Goal: Transaction & Acquisition: Purchase product/service

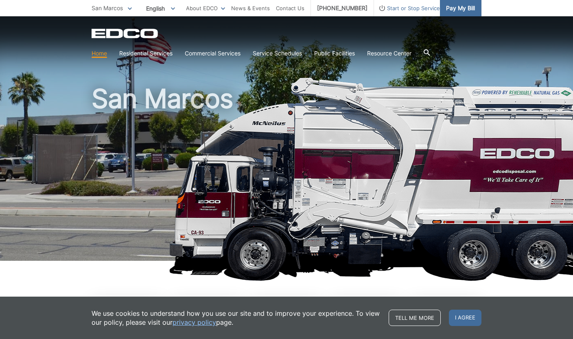
click at [475, 11] on span "Pay My Bill" at bounding box center [460, 8] width 29 height 9
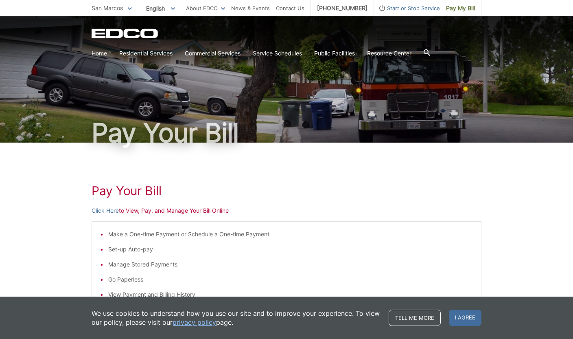
click at [108, 239] on li "Make a One-time Payment or Schedule a One-time Payment" at bounding box center [290, 234] width 365 height 9
click at [92, 215] on link "Click Here" at bounding box center [105, 210] width 27 height 9
click at [475, 9] on span "Pay My Bill" at bounding box center [460, 8] width 29 height 9
click at [92, 215] on link "Click Here" at bounding box center [105, 210] width 27 height 9
click at [475, 13] on span "Pay My Bill" at bounding box center [460, 8] width 29 height 9
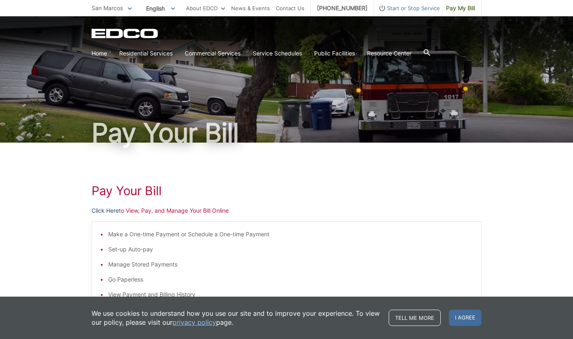
click at [92, 215] on link "Click Here" at bounding box center [105, 210] width 27 height 9
click at [475, 10] on span "Pay My Bill" at bounding box center [460, 8] width 29 height 9
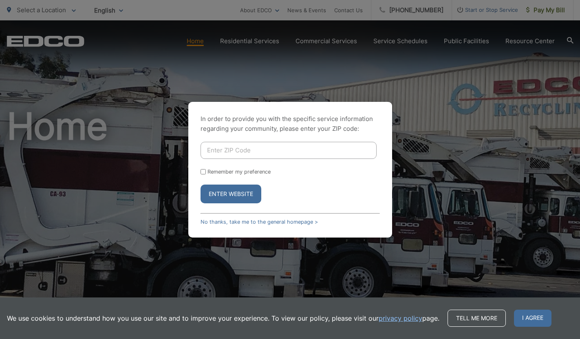
click at [233, 146] on input "Enter ZIP Code" at bounding box center [288, 150] width 176 height 17
type input "92069"
click at [200, 170] on input "Remember my preference" at bounding box center [202, 171] width 5 height 5
checkbox input "true"
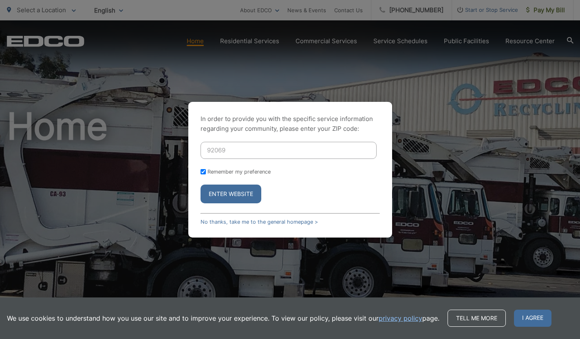
click at [222, 191] on button "Enter Website" at bounding box center [230, 193] width 61 height 19
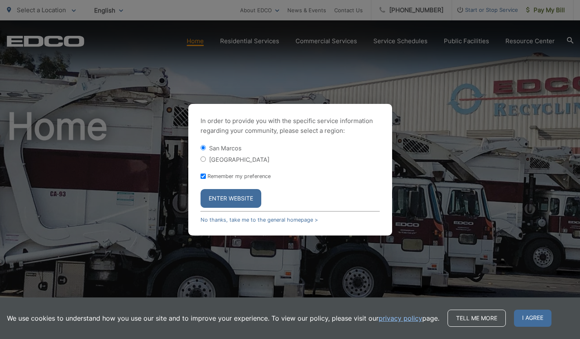
click at [228, 197] on button "Enter Website" at bounding box center [230, 198] width 61 height 19
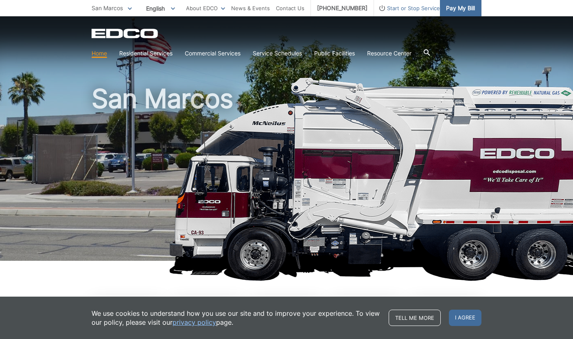
click at [475, 10] on span "Pay My Bill" at bounding box center [460, 8] width 29 height 9
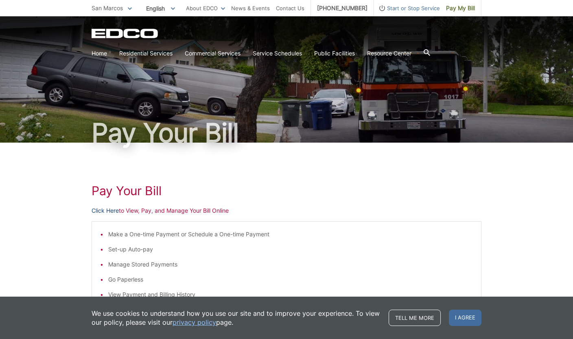
click at [92, 215] on link "Click Here" at bounding box center [105, 210] width 27 height 9
